Goal: Browse casually: Explore the website without a specific task or goal

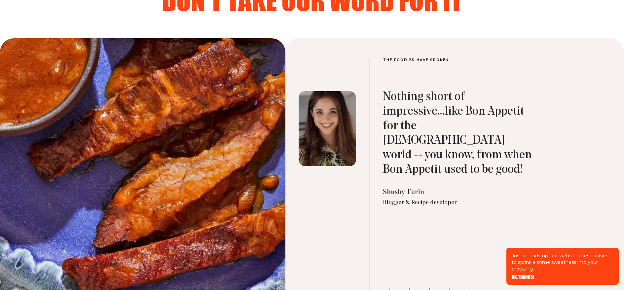
scroll to position [2154, 0]
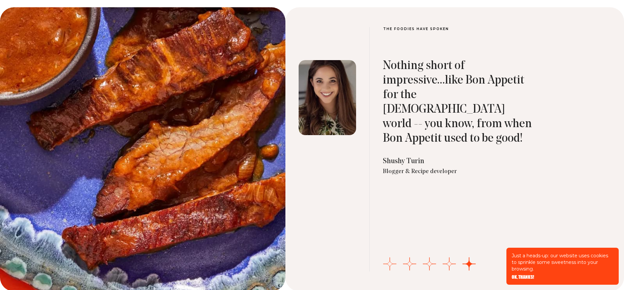
click at [386, 260] on button "Go to slide 1" at bounding box center [389, 264] width 13 height 13
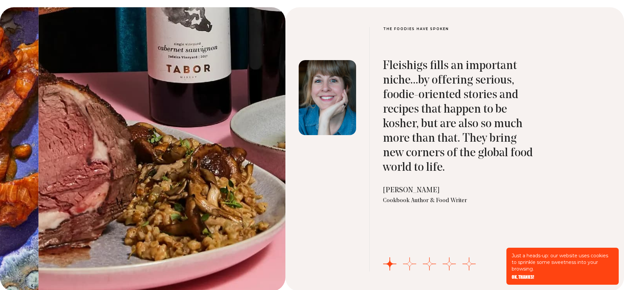
click at [409, 260] on button "Go to slide 2" at bounding box center [409, 264] width 13 height 13
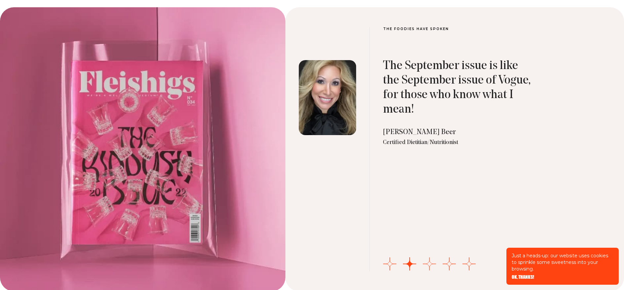
click at [429, 262] on button "Go to slide 3" at bounding box center [429, 264] width 13 height 13
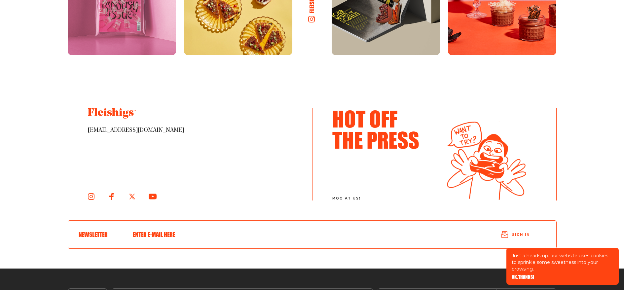
scroll to position [3624, 0]
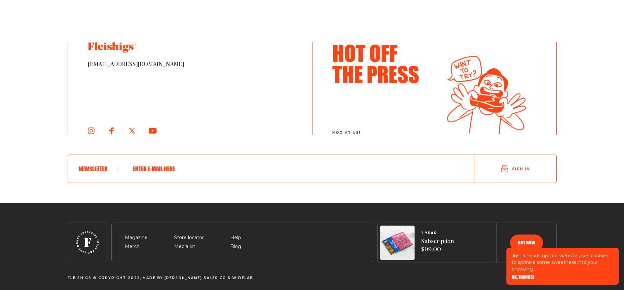
click at [524, 275] on span "OK, THANKS!" at bounding box center [523, 272] width 22 height 5
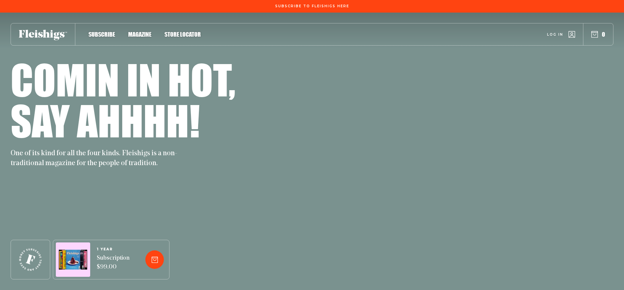
scroll to position [3624, 0]
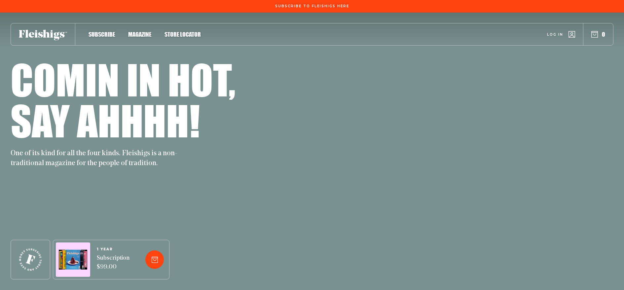
scroll to position [3624, 0]
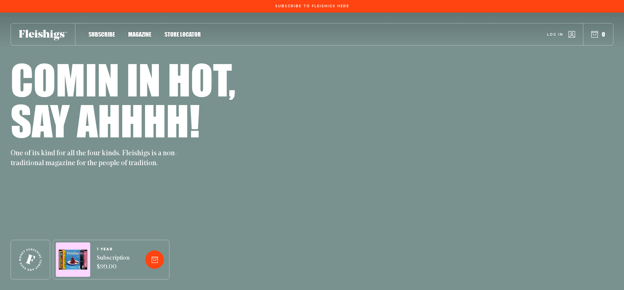
scroll to position [3624, 0]
